Goal: Information Seeking & Learning: Learn about a topic

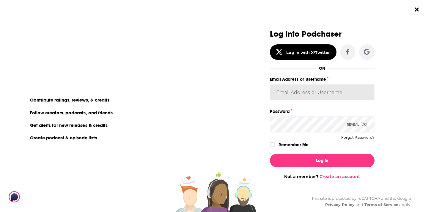
type input "Isla"
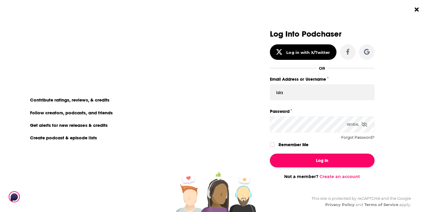
click at [308, 162] on button "Log In" at bounding box center [322, 160] width 105 height 14
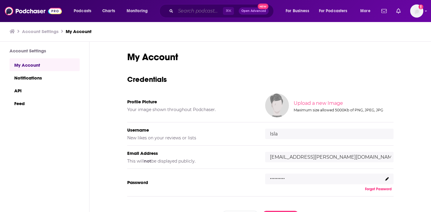
click at [188, 13] on input "Search podcasts, credits, & more..." at bounding box center [199, 11] width 47 height 10
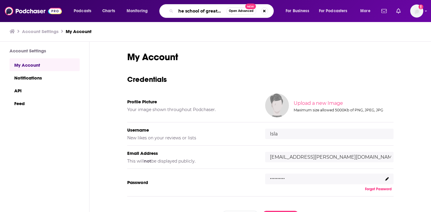
scroll to position [0, 4]
type input "the school of greatness"
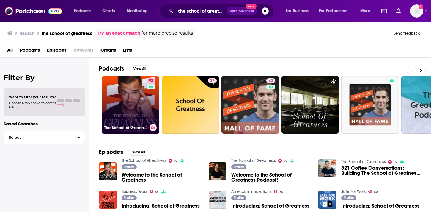
click at [122, 104] on link "92 The School of Greatness" at bounding box center [131, 105] width 58 height 58
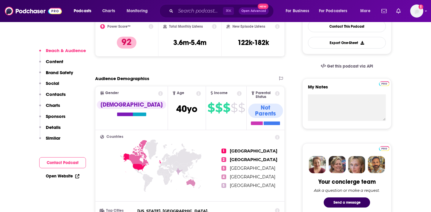
scroll to position [171, 0]
